Goal: Information Seeking & Learning: Learn about a topic

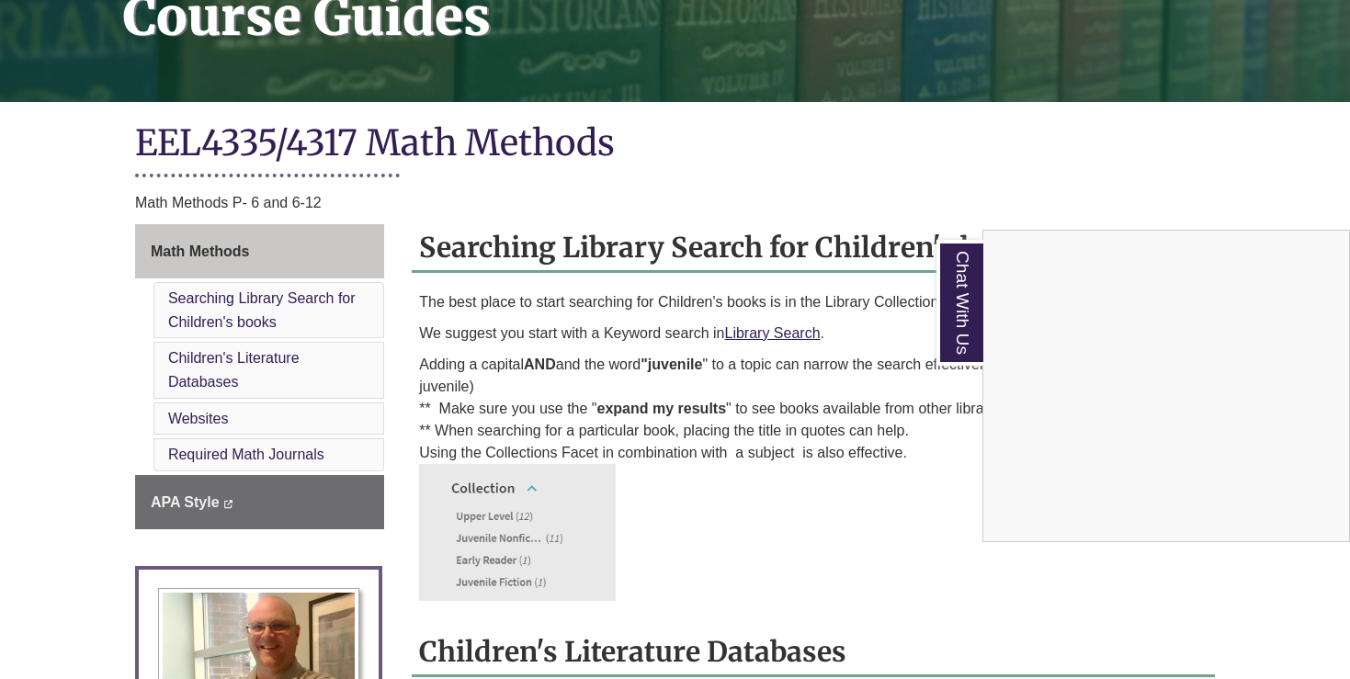
scroll to position [450, 0]
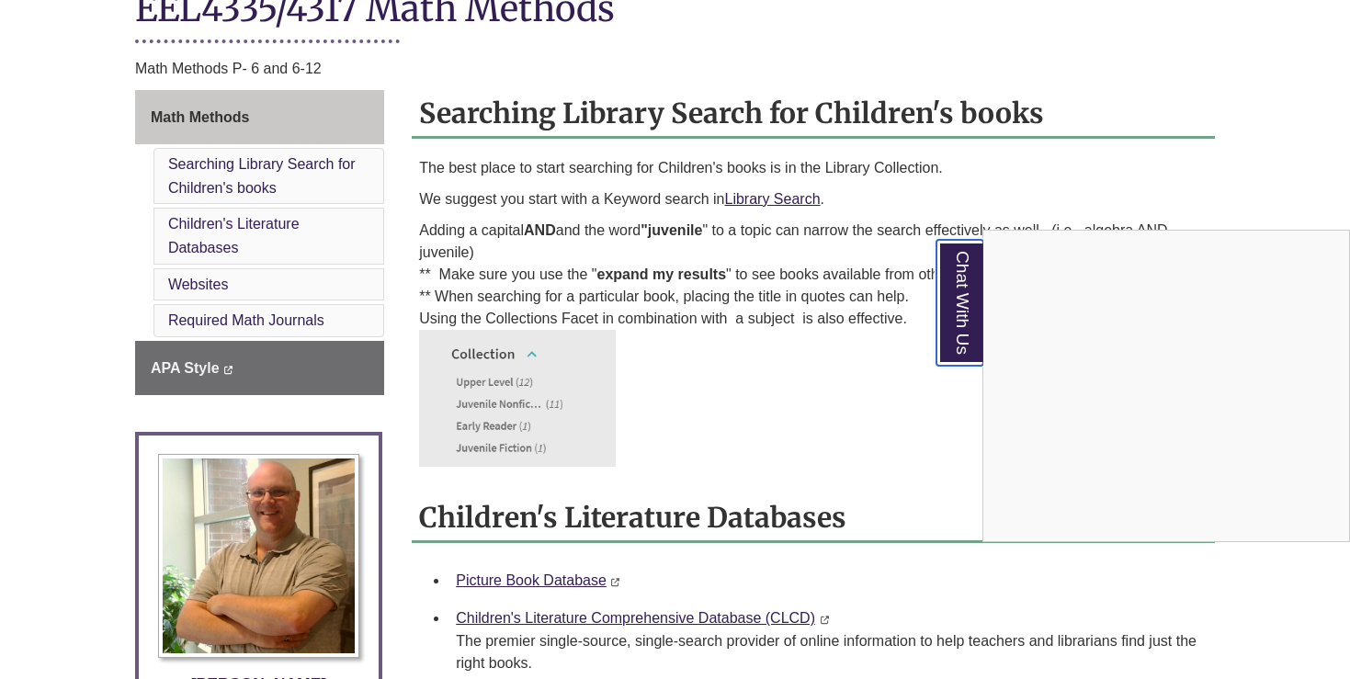
click at [949, 297] on link "Chat With Us" at bounding box center [960, 303] width 47 height 126
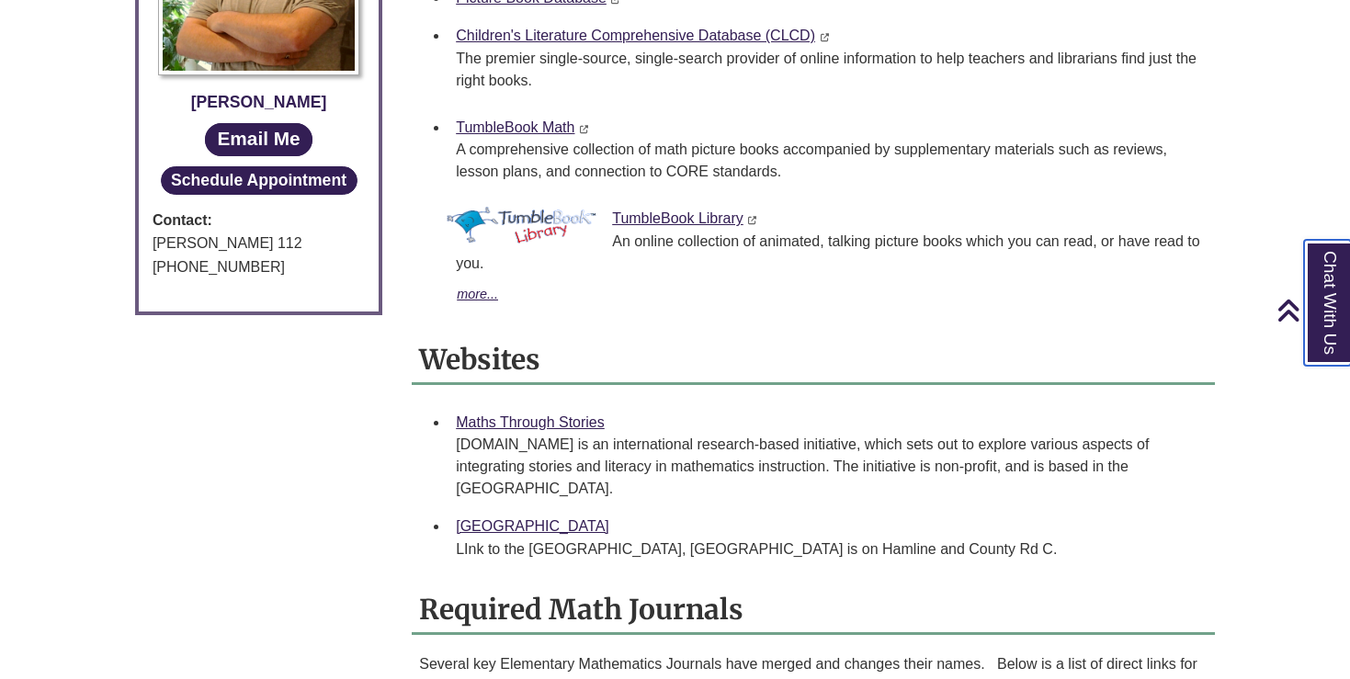
scroll to position [1087, 0]
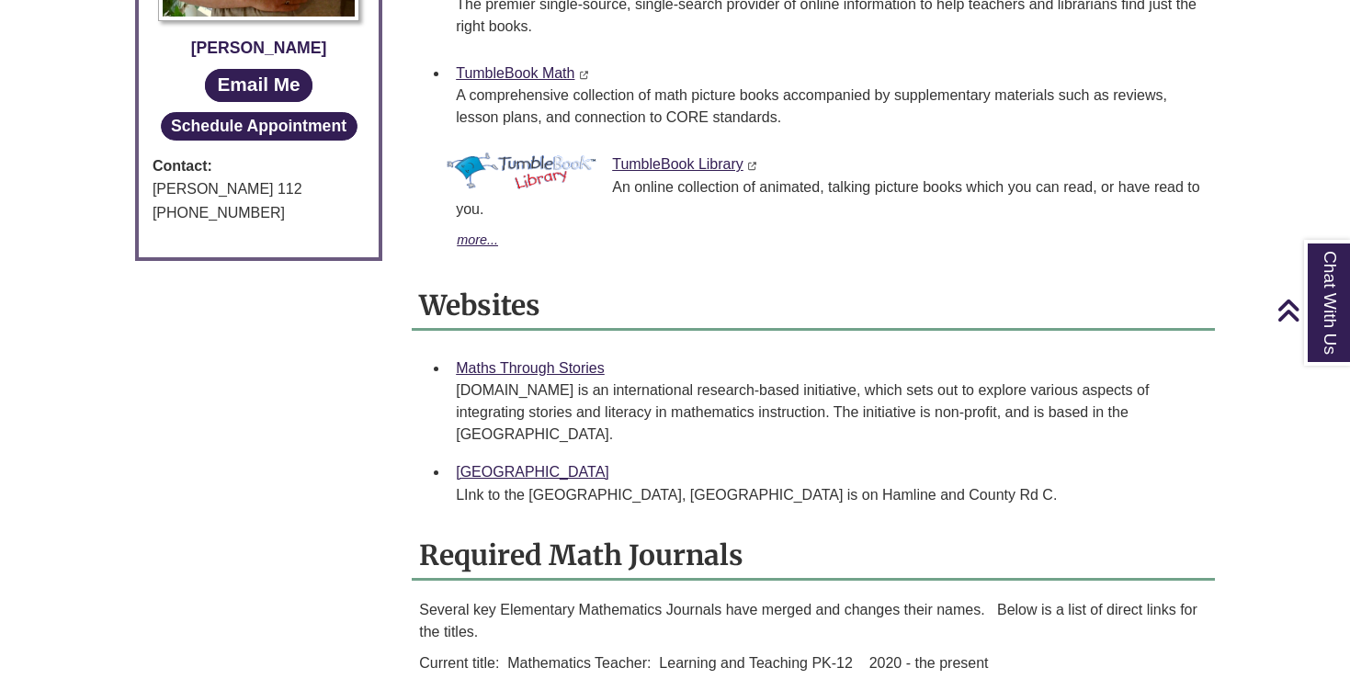
click at [349, 570] on div "Math Methods Searching Library Search for Children's books Children's Literatur…" at bounding box center [675, 130] width 1108 height 1354
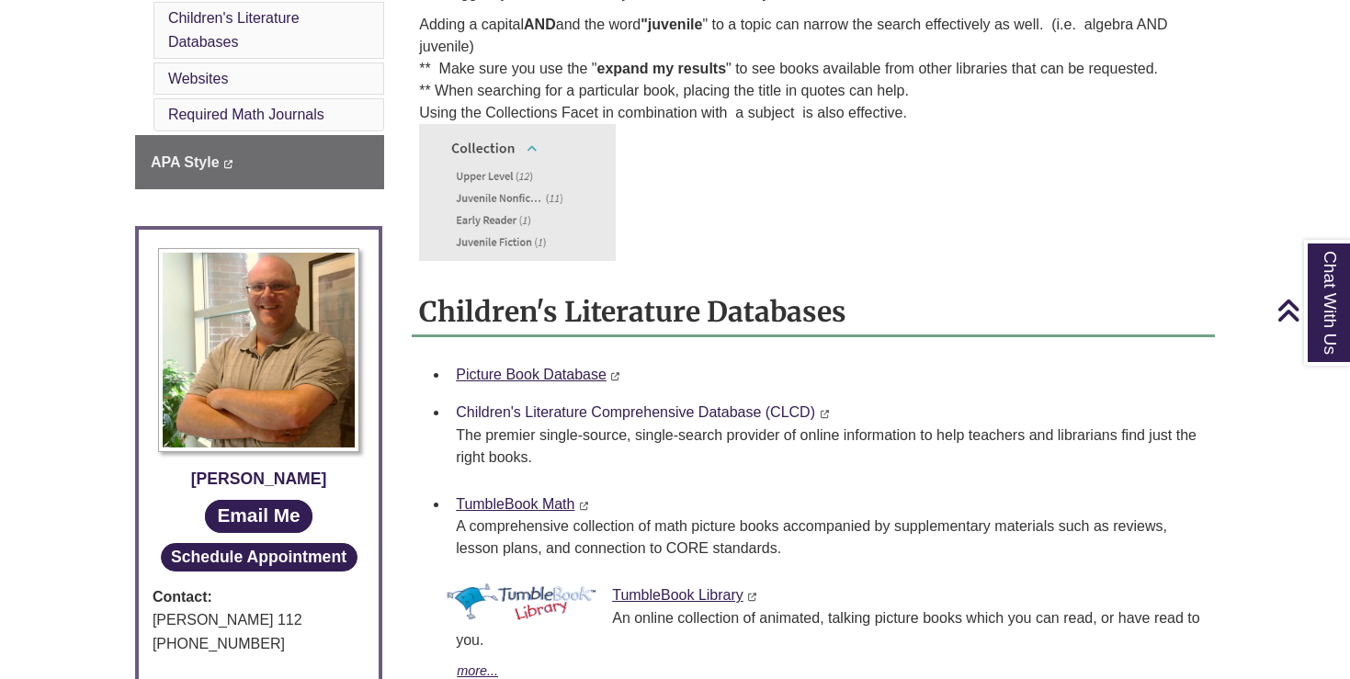
scroll to position [673, 0]
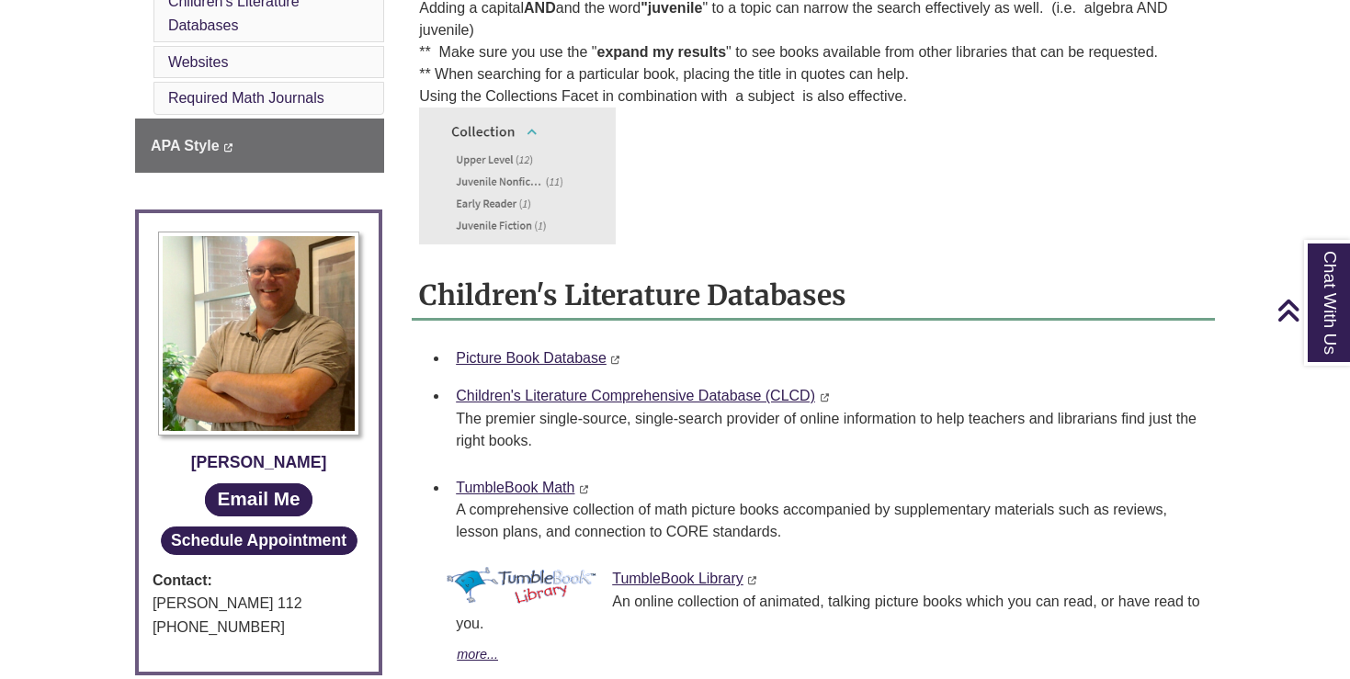
click at [812, 364] on div "Picture Book Database The Picture Book Database is a tool that fills a unique v…" at bounding box center [828, 359] width 745 height 24
click at [563, 456] on li "Children's Literature Comprehensive Database (CLCD) This link opens in a new wi…" at bounding box center [828, 423] width 759 height 92
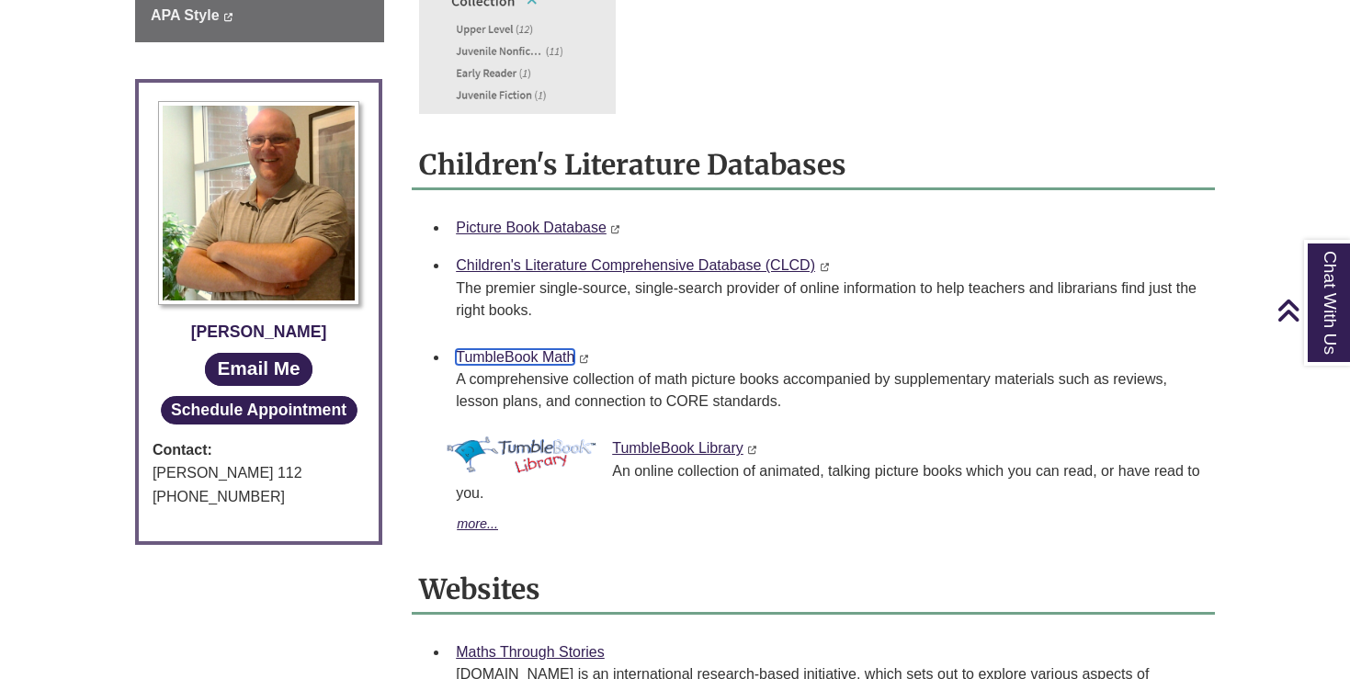
scroll to position [843, 0]
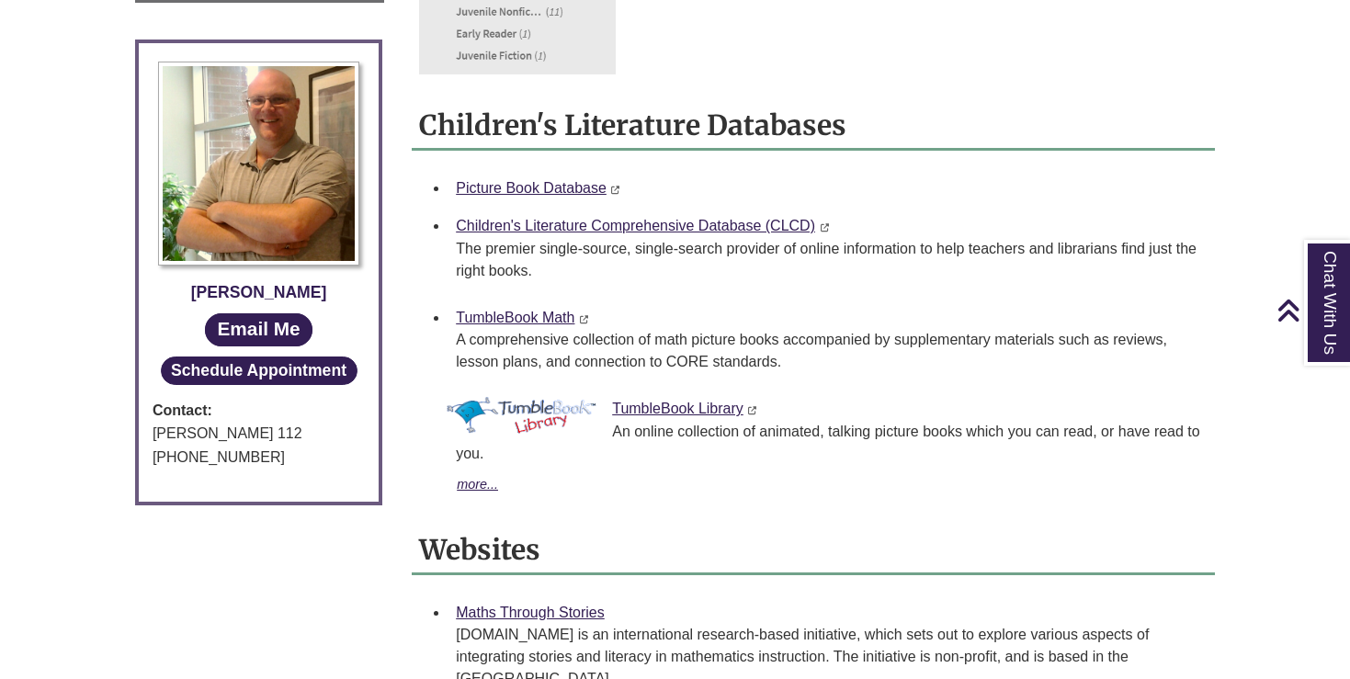
click at [630, 389] on li "TumbleBook Math This link opens in a new window This link opens in a new window…" at bounding box center [828, 345] width 759 height 92
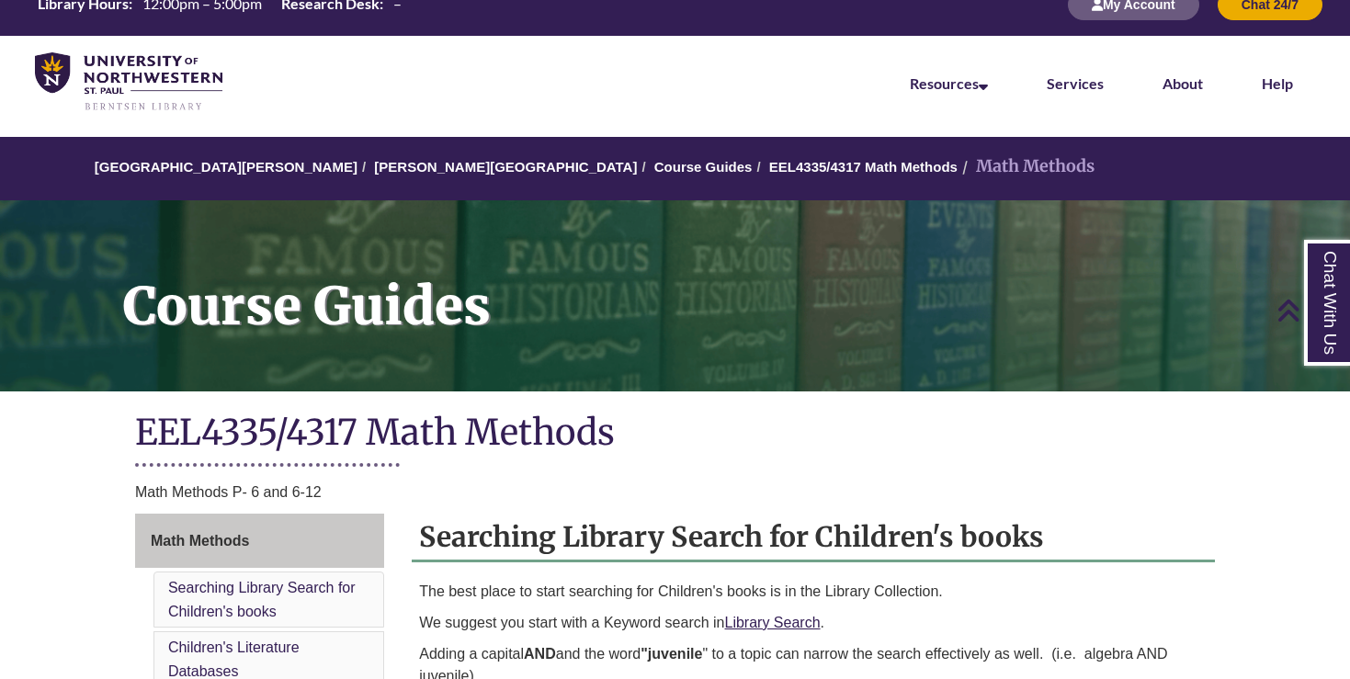
scroll to position [0, 0]
